Goal: Information Seeking & Learning: Learn about a topic

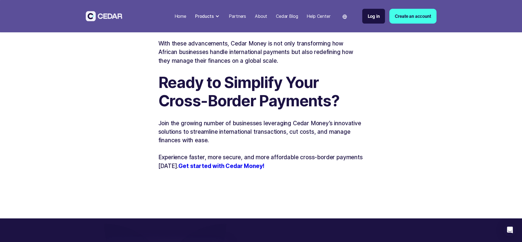
scroll to position [829, 0]
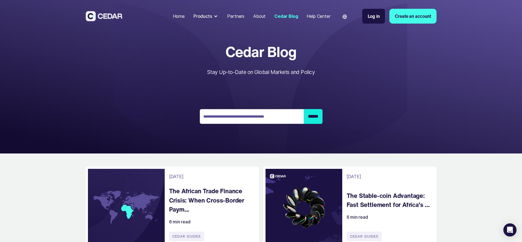
click at [266, 15] on div "About" at bounding box center [259, 16] width 12 height 7
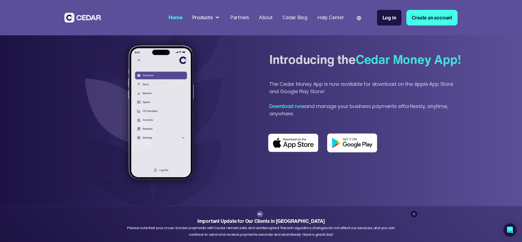
scroll to position [457, 0]
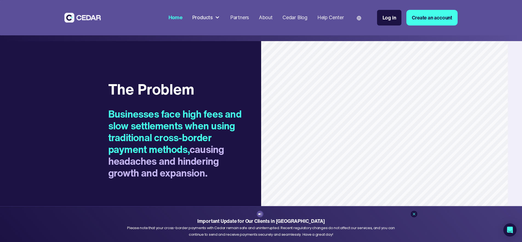
click at [220, 18] on div at bounding box center [217, 17] width 5 height 5
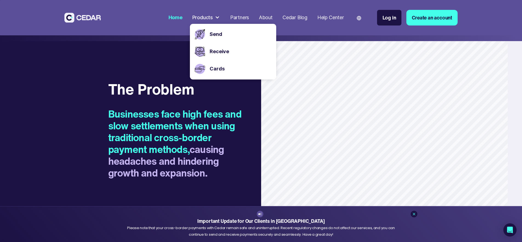
click at [273, 16] on div "About" at bounding box center [266, 17] width 14 height 7
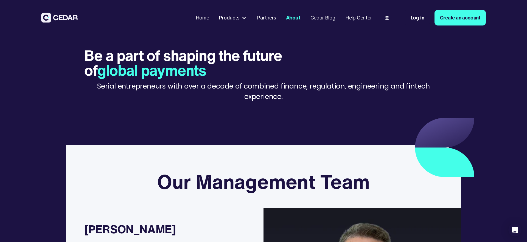
click at [234, 15] on div "Products" at bounding box center [229, 17] width 21 height 7
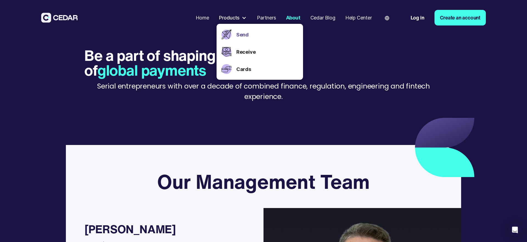
click at [244, 37] on link "Send" at bounding box center [267, 34] width 62 height 7
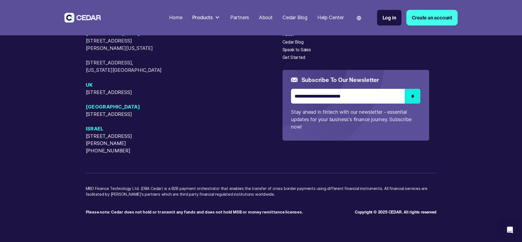
scroll to position [1755, 0]
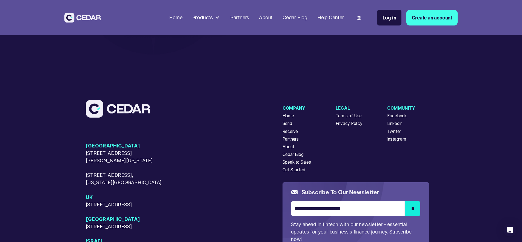
click at [220, 18] on div at bounding box center [217, 17] width 5 height 5
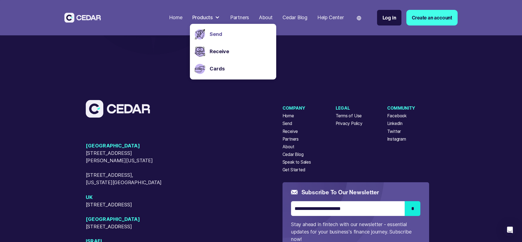
click at [231, 33] on div "Send" at bounding box center [240, 34] width 64 height 17
click at [239, 32] on link "Send" at bounding box center [240, 34] width 61 height 7
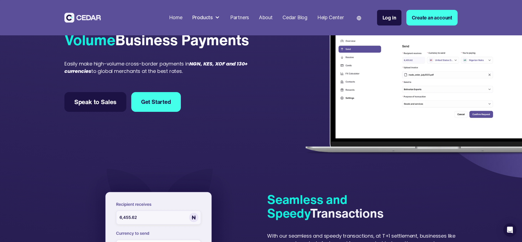
scroll to position [55, 0]
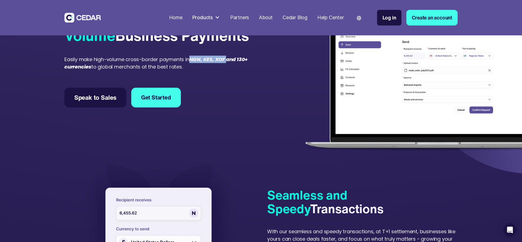
drag, startPoint x: 119, startPoint y: 100, endPoint x: 64, endPoint y: 102, distance: 55.4
click at [64, 70] on em "NGN, KES, XOF and 130+ currencies" at bounding box center [155, 63] width 183 height 14
copy em "NGN, KES, XOF"
click at [260, 130] on div "Send Simple, Fast and High-Volume Business Payments Easily make high-volume cro…" at bounding box center [261, 58] width 394 height 183
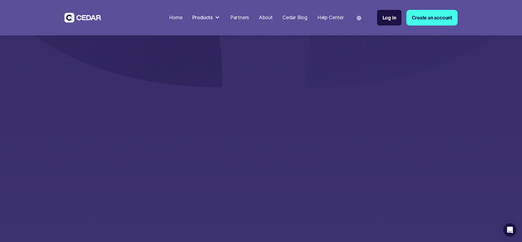
scroll to position [1060, 0]
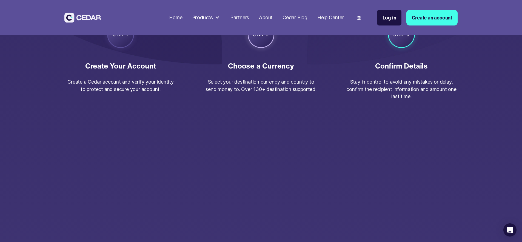
click at [220, 19] on div at bounding box center [217, 17] width 5 height 5
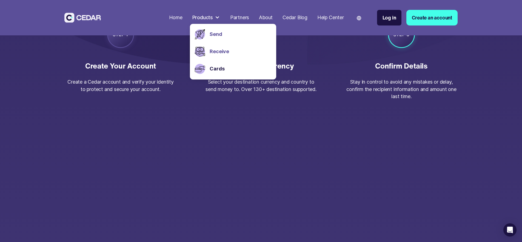
click at [242, 50] on link "Receive" at bounding box center [240, 51] width 61 height 7
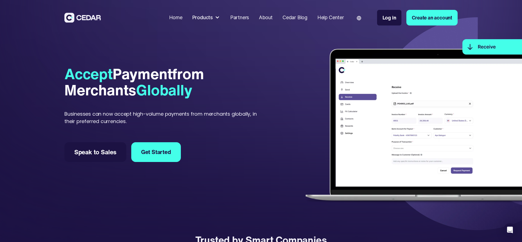
click at [220, 15] on div at bounding box center [217, 17] width 5 height 5
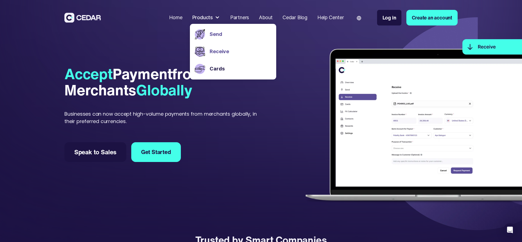
click at [238, 33] on link "Send" at bounding box center [240, 34] width 61 height 7
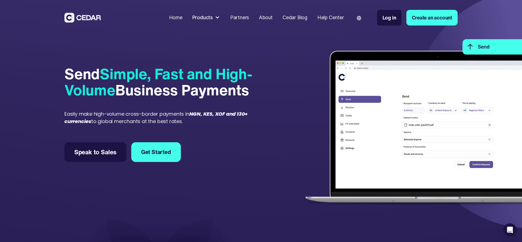
click at [223, 19] on div "Products" at bounding box center [206, 18] width 33 height 12
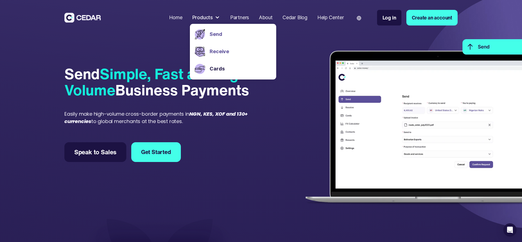
click at [243, 52] on link "Receive" at bounding box center [240, 51] width 61 height 7
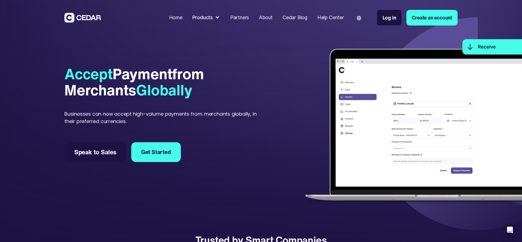
click at [213, 19] on div "Products" at bounding box center [203, 17] width 21 height 7
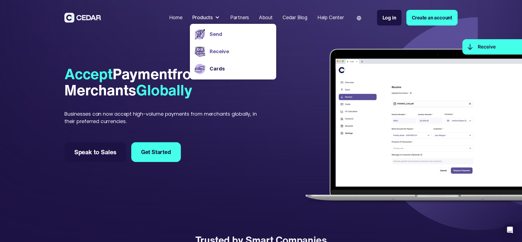
click at [236, 34] on link "Send" at bounding box center [240, 34] width 61 height 7
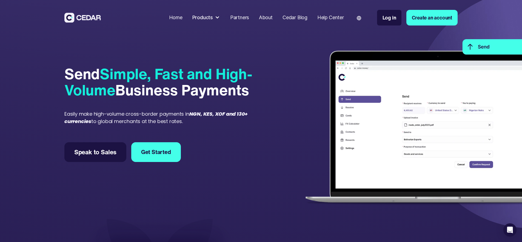
click at [223, 18] on div "Products" at bounding box center [206, 18] width 33 height 12
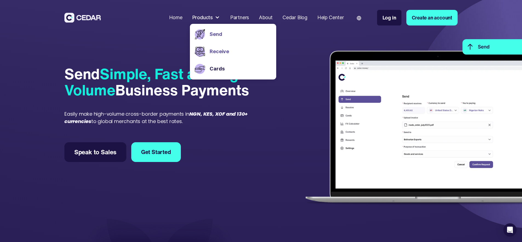
click at [239, 51] on link "Receive" at bounding box center [240, 51] width 61 height 7
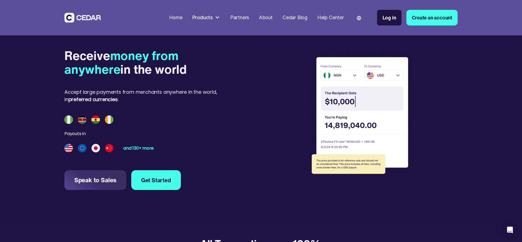
scroll to position [713, 0]
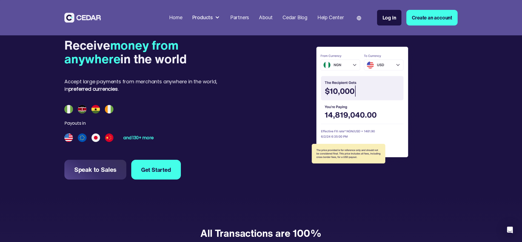
click at [68, 114] on img at bounding box center [88, 109] width 49 height 9
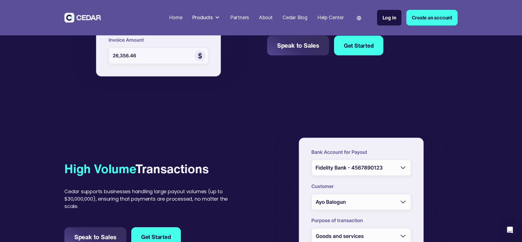
scroll to position [331, 0]
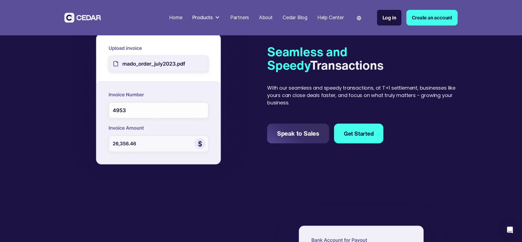
click at [220, 16] on div at bounding box center [217, 17] width 5 height 5
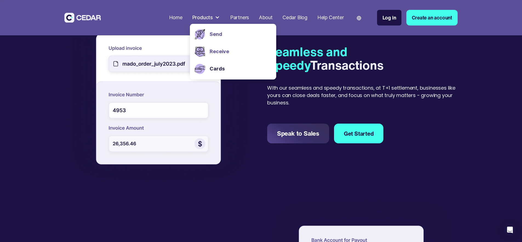
click at [233, 34] on link "Send" at bounding box center [240, 34] width 61 height 7
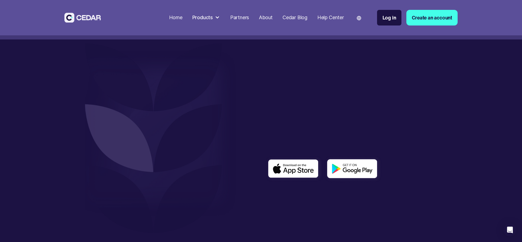
scroll to position [1645, 0]
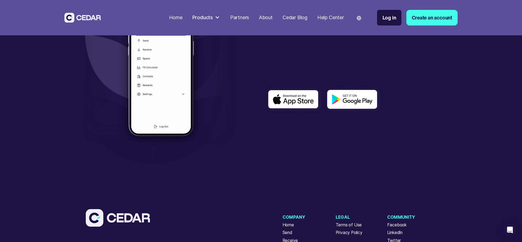
click at [220, 16] on div at bounding box center [217, 17] width 5 height 5
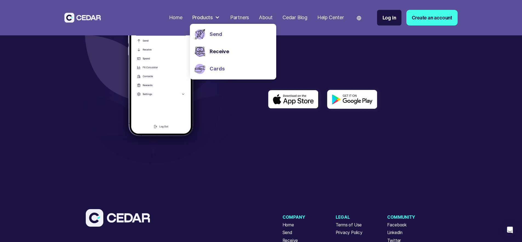
click at [240, 67] on link "Cards" at bounding box center [240, 68] width 61 height 7
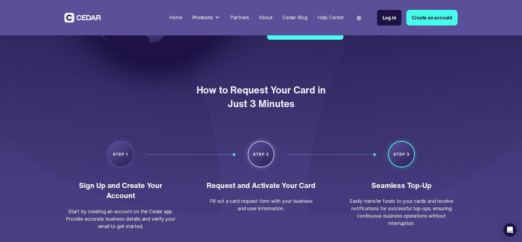
scroll to position [384, 0]
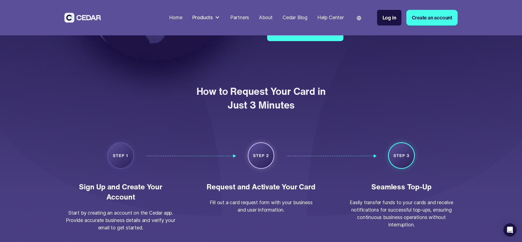
click at [249, 18] on div "Partners" at bounding box center [239, 17] width 19 height 7
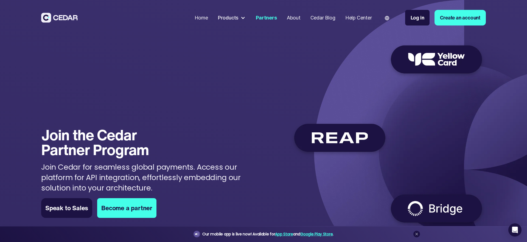
click at [293, 19] on div "About" at bounding box center [294, 17] width 14 height 7
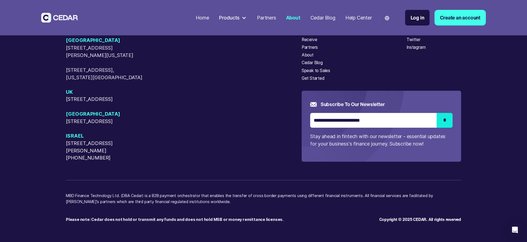
scroll to position [1960, 0]
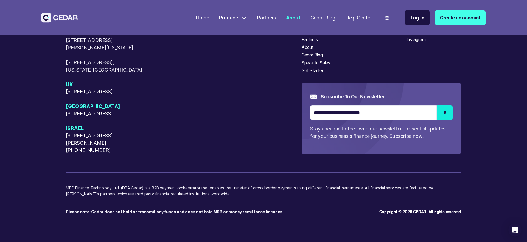
click at [361, 16] on div "Help Center" at bounding box center [358, 17] width 27 height 7
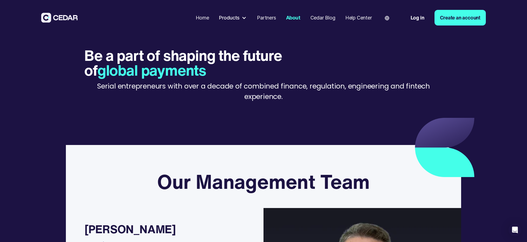
click at [296, 17] on div "About" at bounding box center [293, 17] width 15 height 7
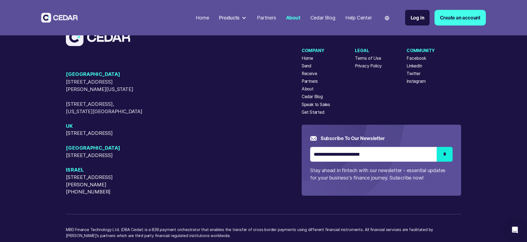
scroll to position [1898, 0]
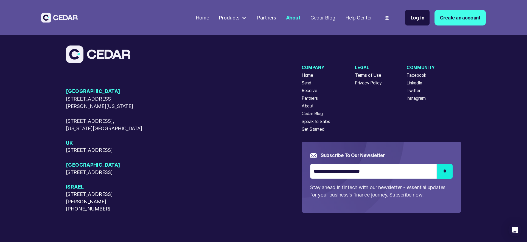
click at [307, 109] on div "About" at bounding box center [307, 106] width 12 height 7
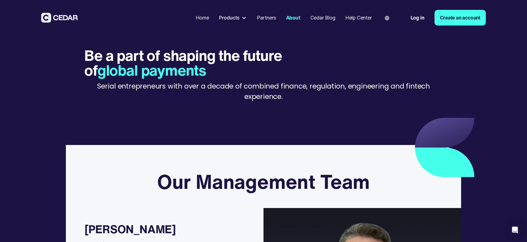
click at [243, 18] on div at bounding box center [243, 17] width 5 height 5
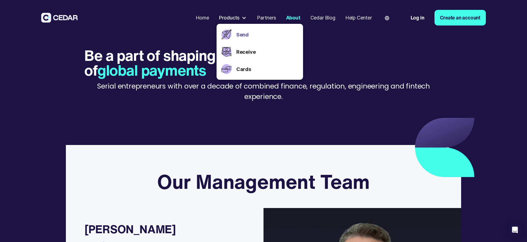
click at [240, 35] on link "Send" at bounding box center [267, 34] width 62 height 7
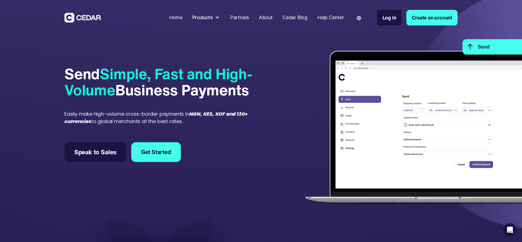
click at [220, 18] on div at bounding box center [217, 17] width 5 height 5
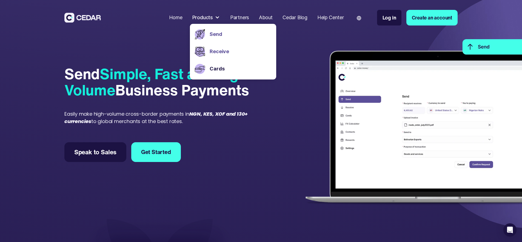
click at [245, 53] on link "Receive" at bounding box center [240, 51] width 61 height 7
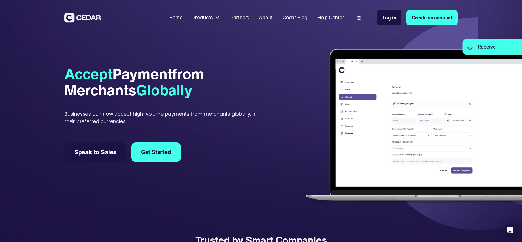
click at [220, 17] on div at bounding box center [217, 17] width 5 height 5
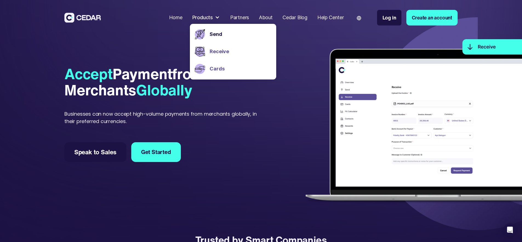
click at [237, 69] on link "Cards" at bounding box center [240, 68] width 61 height 7
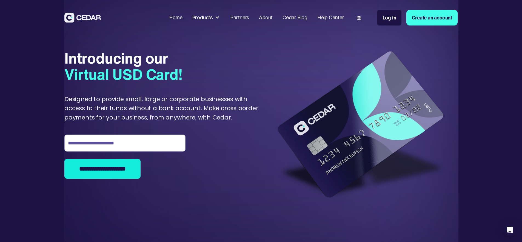
click at [249, 18] on div "Partners" at bounding box center [239, 17] width 19 height 7
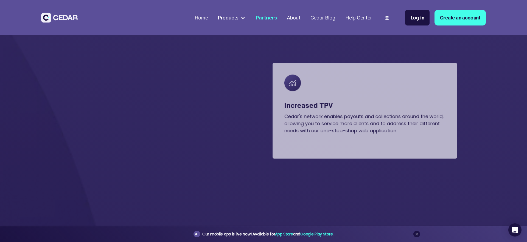
scroll to position [288, 0]
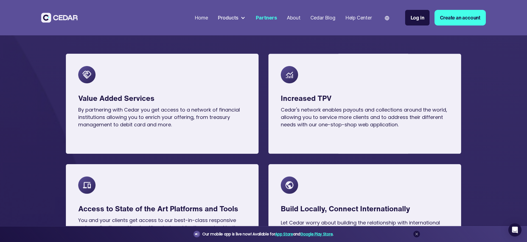
click at [240, 15] on div "Products" at bounding box center [231, 18] width 33 height 12
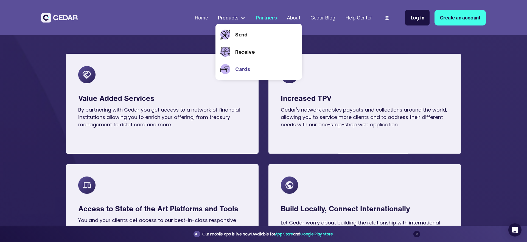
click at [239, 67] on link "Cards" at bounding box center [266, 69] width 62 height 7
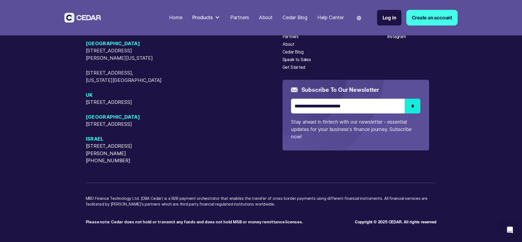
scroll to position [1590, 0]
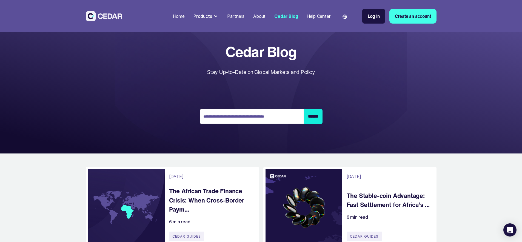
scroll to position [182, 0]
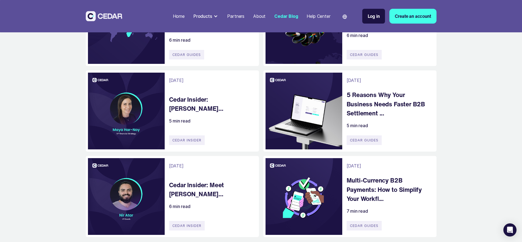
click at [437, 89] on form "****** September 26, 2025 The African Trade Finance Crisis: When Cross-Border P…" at bounding box center [261, 162] width 351 height 380
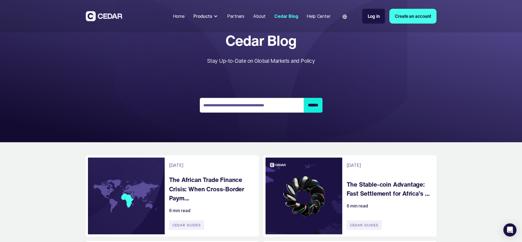
scroll to position [0, 0]
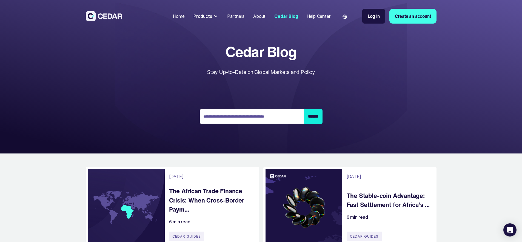
click at [266, 16] on div "About" at bounding box center [259, 16] width 12 height 7
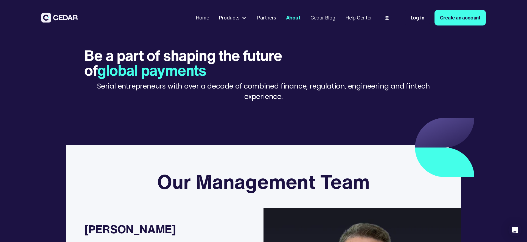
click at [331, 19] on div "Cedar Blog" at bounding box center [322, 17] width 25 height 7
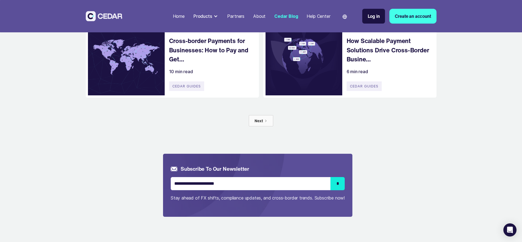
scroll to position [407, 0]
click at [264, 126] on link "Next" at bounding box center [261, 120] width 24 height 11
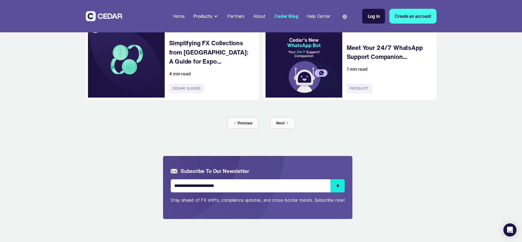
scroll to position [336, 0]
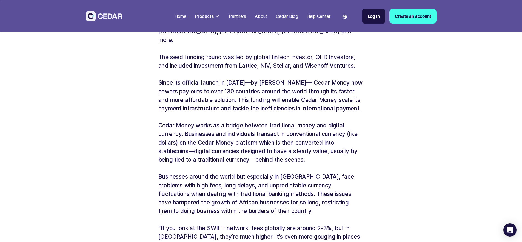
scroll to position [455, 0]
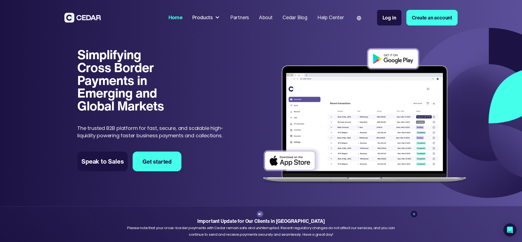
click at [223, 16] on div "Products" at bounding box center [206, 18] width 33 height 12
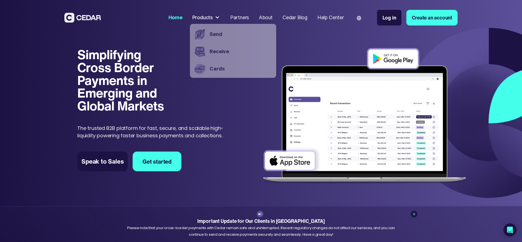
click at [220, 18] on div at bounding box center [217, 17] width 5 height 5
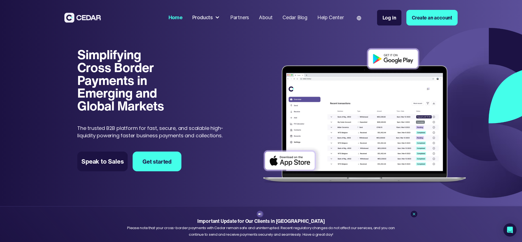
click at [220, 20] on div at bounding box center [217, 17] width 5 height 5
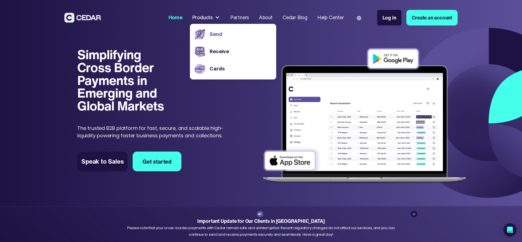
click at [239, 33] on link "Send" at bounding box center [240, 34] width 61 height 7
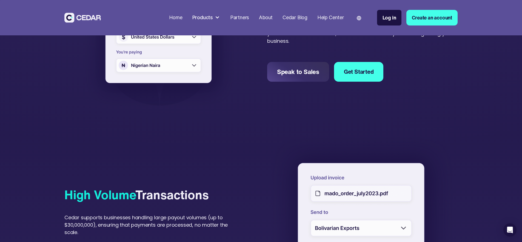
scroll to position [180, 0]
